Goal: Information Seeking & Learning: Check status

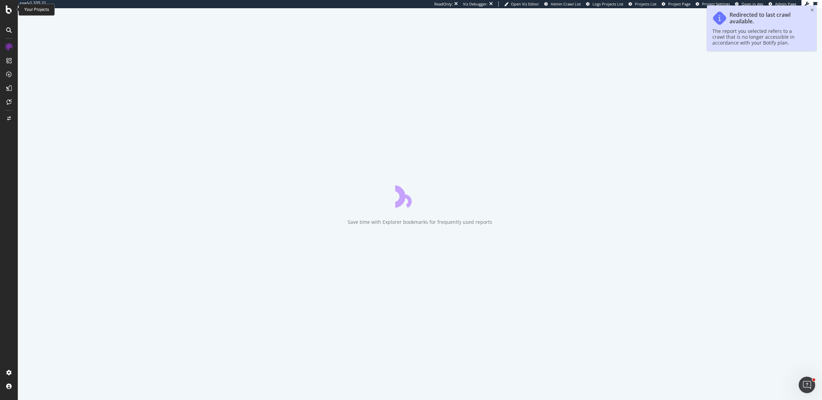
click at [9, 13] on icon at bounding box center [9, 9] width 6 height 8
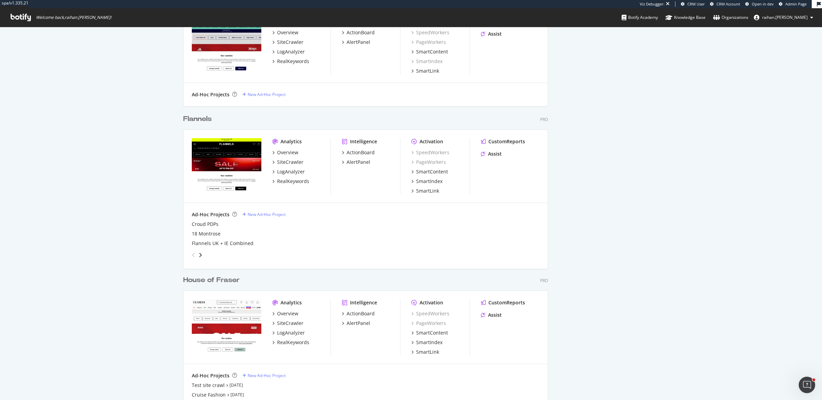
scroll to position [694, 0]
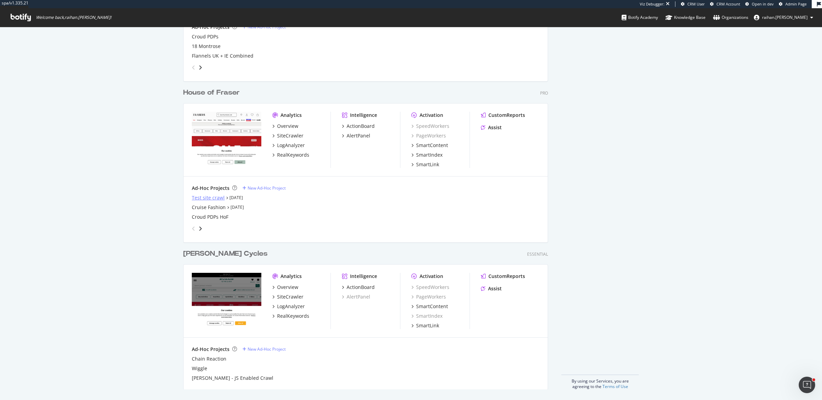
click at [216, 198] on div "Test site crawl" at bounding box center [208, 197] width 33 height 7
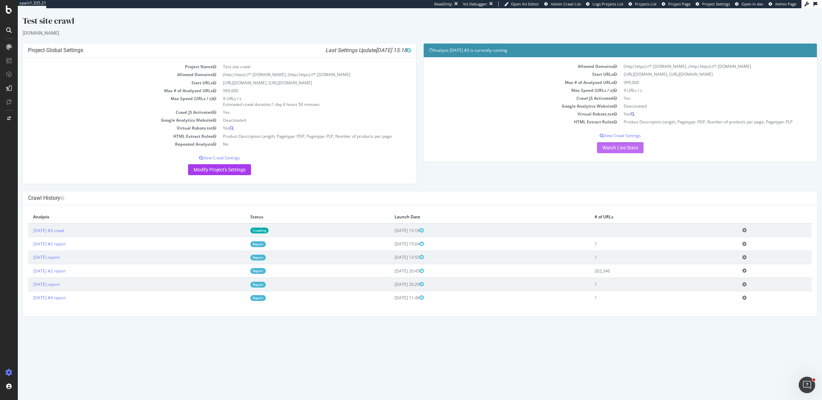
click at [619, 153] on link "Watch Live Stats" at bounding box center [620, 147] width 47 height 11
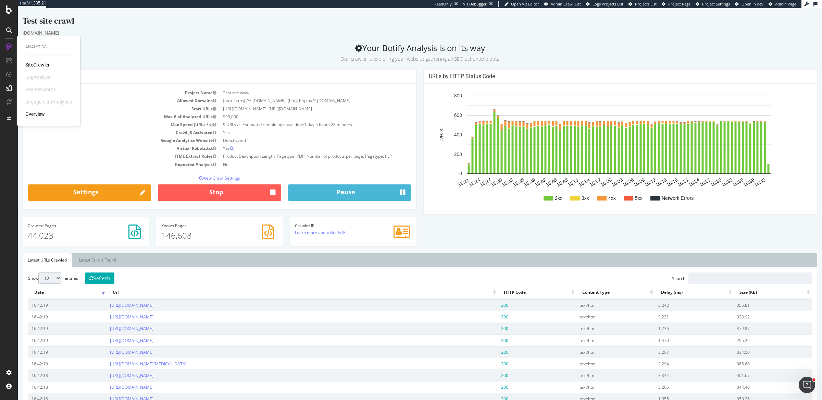
click at [41, 65] on div "SiteCrawler" at bounding box center [37, 64] width 24 height 7
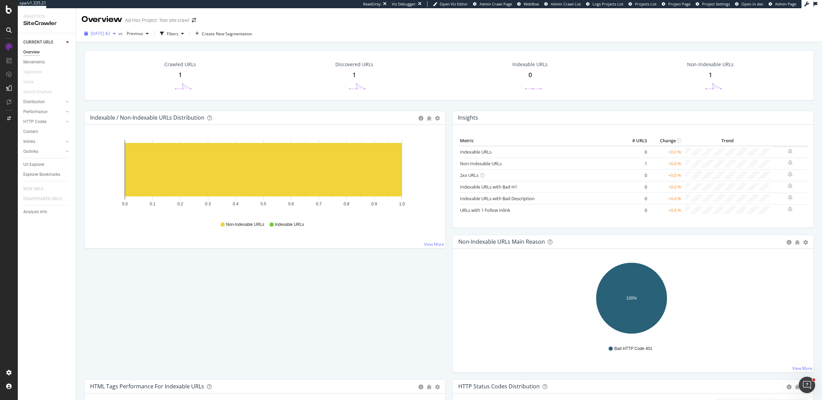
click at [110, 35] on span "[DATE] #2" at bounding box center [101, 33] width 20 height 6
click at [124, 73] on div "[DATE] #2" at bounding box center [109, 73] width 37 height 6
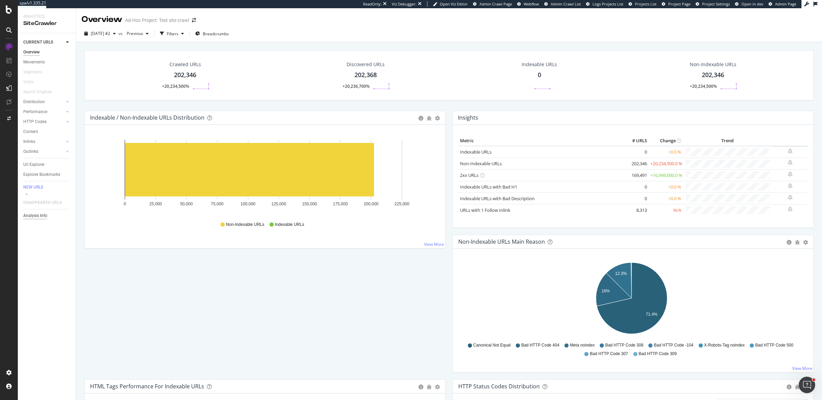
click at [43, 212] on div "Analysis Info" at bounding box center [35, 215] width 24 height 7
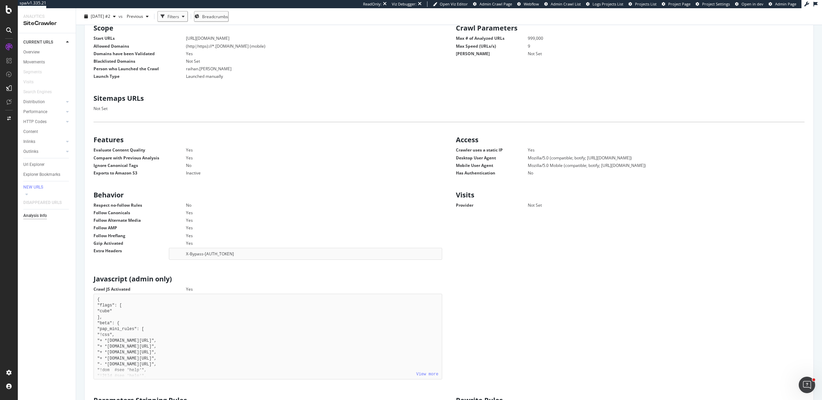
scroll to position [118, 0]
click at [234, 253] on div "X-Bypass-[AUTH_TOKEN]" at bounding box center [305, 253] width 273 height 12
copy div "QxDIe6f2NOlXy99u9d0dR1SAFFKIURQZ"
click at [57, 355] on div "Configure and access your website analyses" at bounding box center [62, 357] width 82 height 5
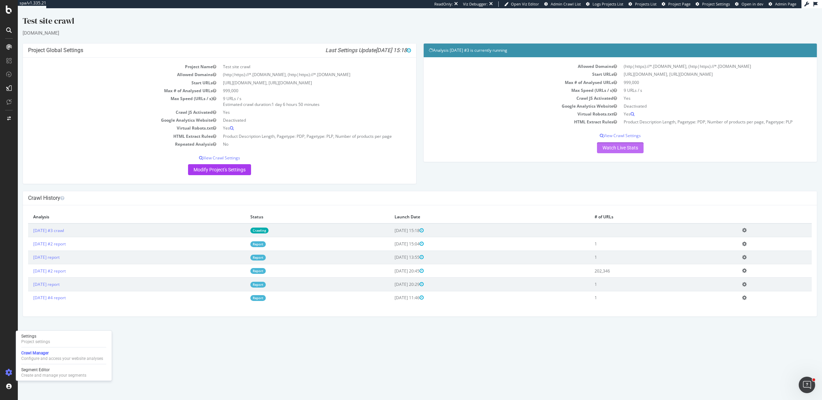
click at [618, 153] on link "Watch Live Stats" at bounding box center [620, 147] width 47 height 11
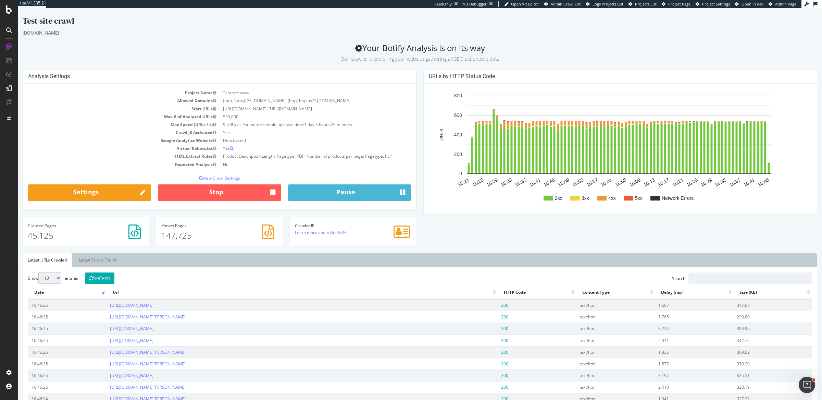
click at [216, 192] on div "Project Name Test site crawl Allowed Domains (http|https)://*.[DOMAIN_NAME], (h…" at bounding box center [219, 146] width 393 height 125
click at [217, 181] on p "View Crawl Settings" at bounding box center [219, 178] width 383 height 6
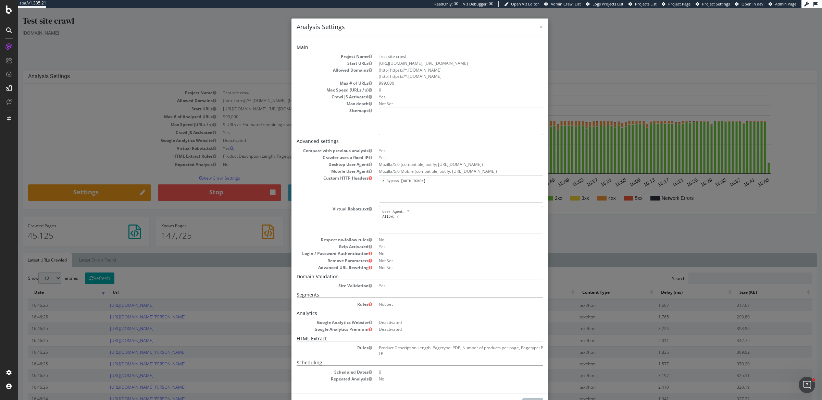
drag, startPoint x: 479, startPoint y: 185, endPoint x: 410, endPoint y: 188, distance: 68.6
click at [410, 188] on pre "X-Bypass-[AUTH_TOKEN]" at bounding box center [461, 188] width 164 height 27
copy pre "QxDIe6f2NOlXy99u9d0dR1SAFFKIURQZ"
